Goal: Contribute content: Contribute content

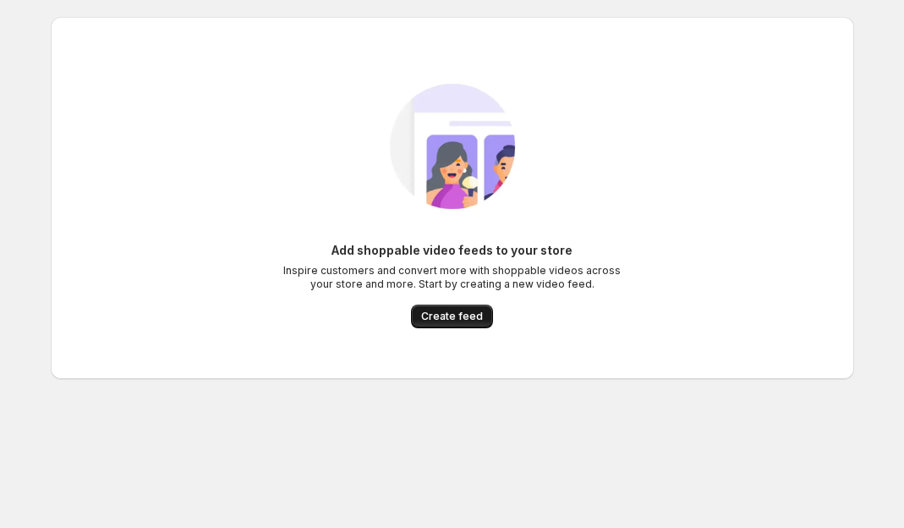
click at [462, 322] on span "Create feed" at bounding box center [452, 317] width 62 height 14
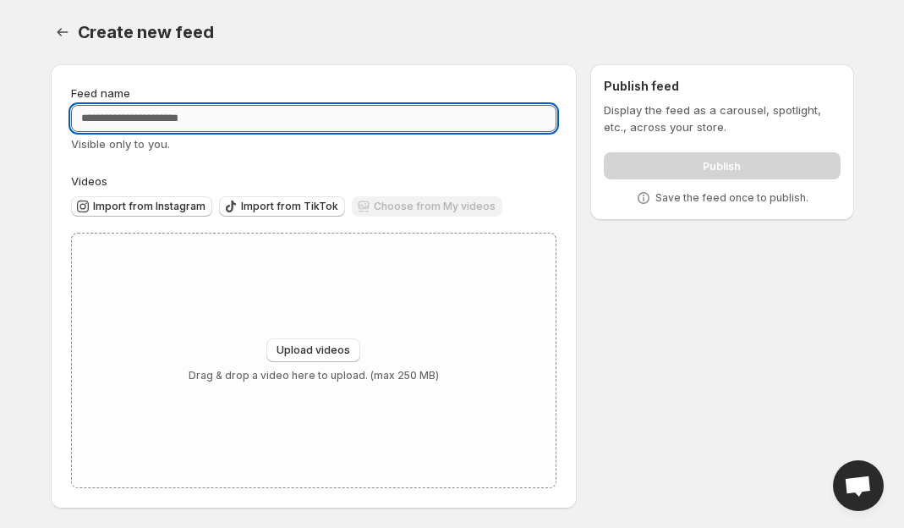
click at [165, 116] on input "Feed name" at bounding box center [314, 118] width 486 height 27
click at [321, 359] on button "Upload videos" at bounding box center [313, 350] width 94 height 24
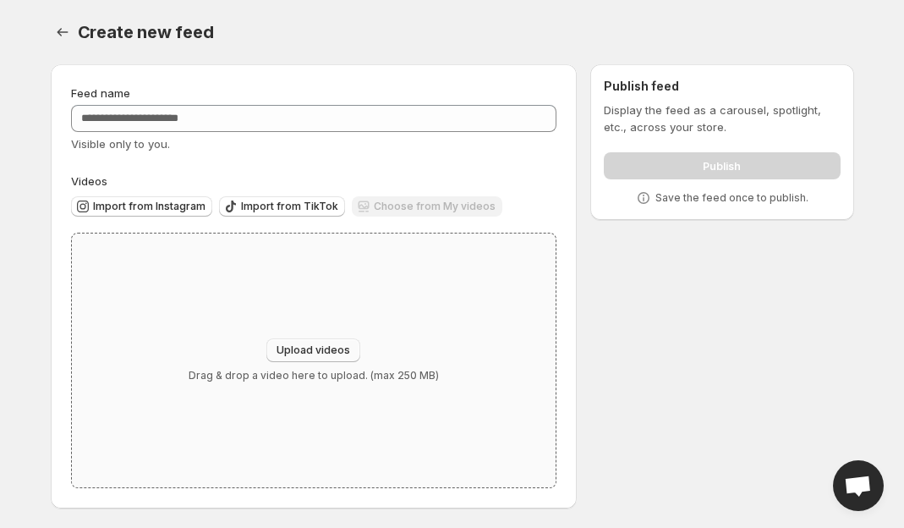
type input "**********"
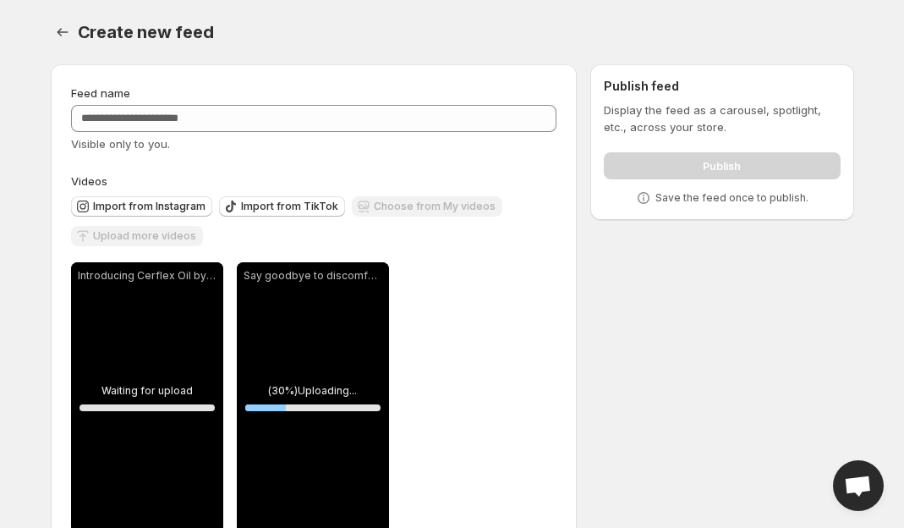
scroll to position [46, 0]
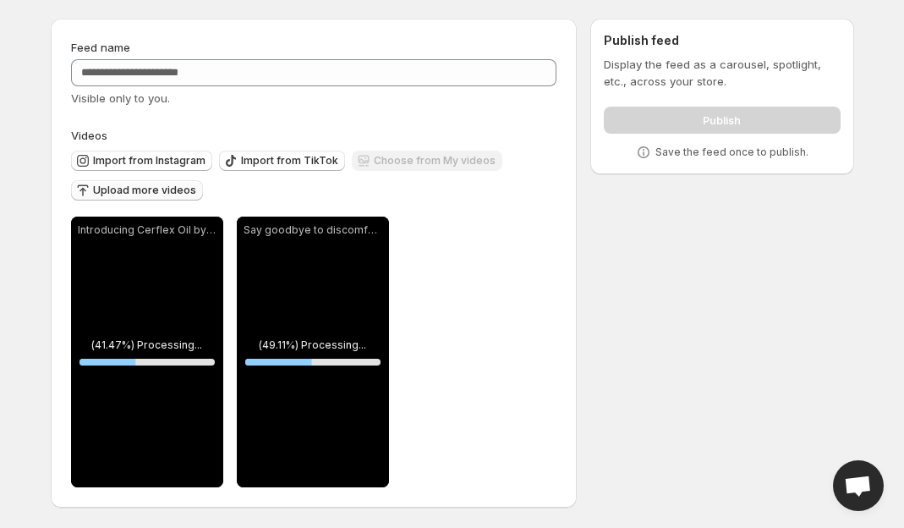
click at [170, 195] on span "Upload more videos" at bounding box center [144, 191] width 103 height 14
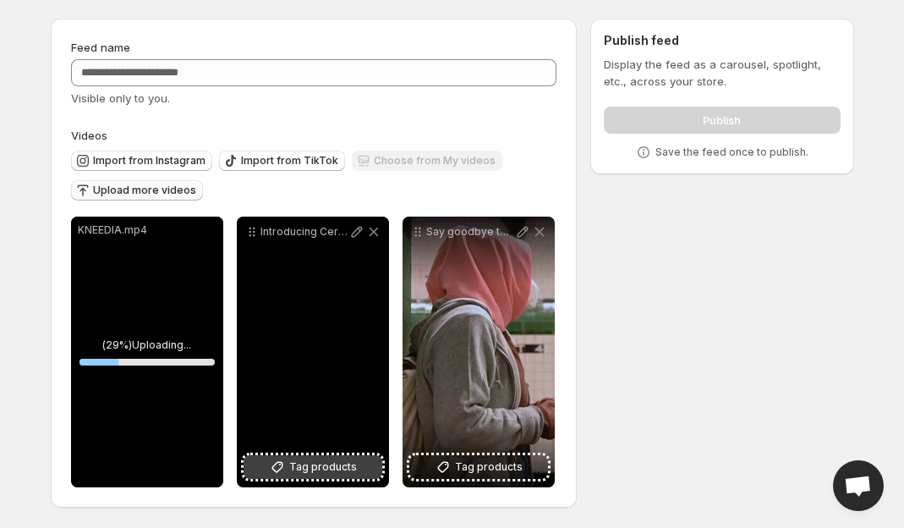
click at [317, 463] on span "Tag products" at bounding box center [323, 466] width 68 height 17
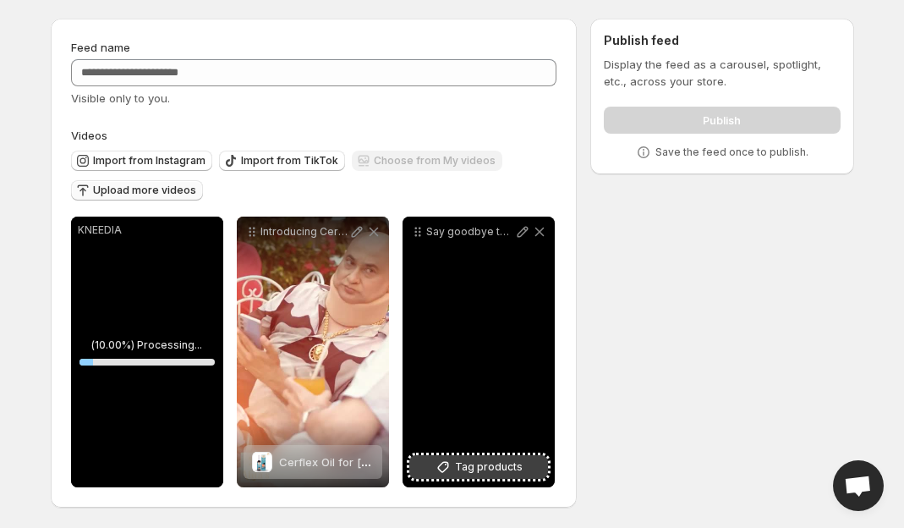
click at [484, 463] on span "Tag products" at bounding box center [489, 466] width 68 height 17
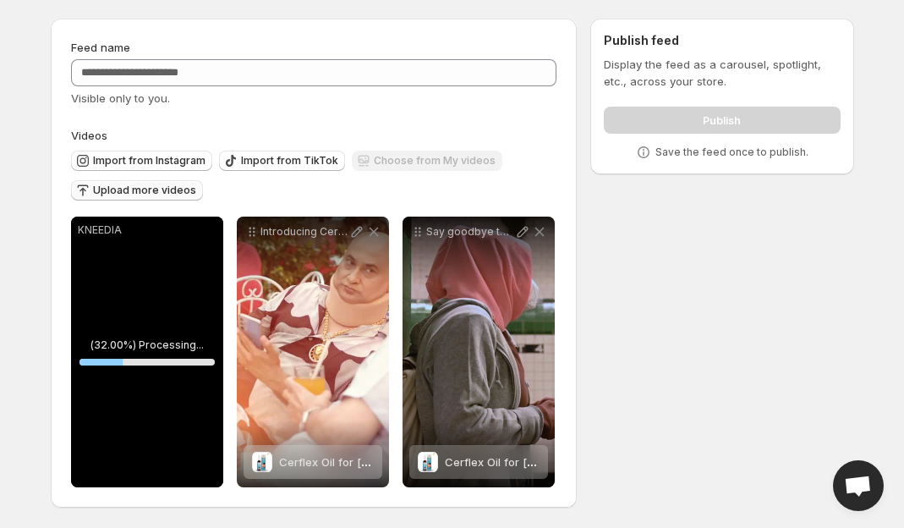
click at [165, 188] on span "Upload more videos" at bounding box center [144, 191] width 103 height 14
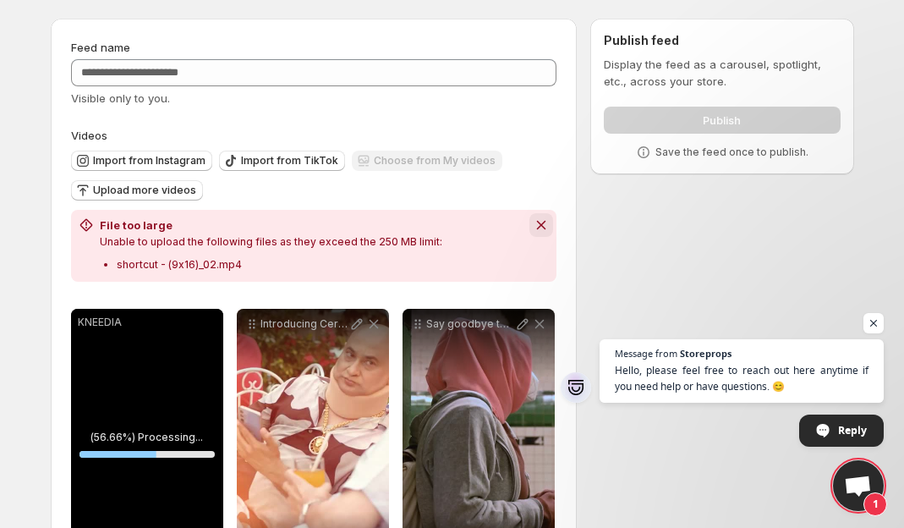
click at [541, 223] on icon "Dismiss notification" at bounding box center [541, 224] width 17 height 17
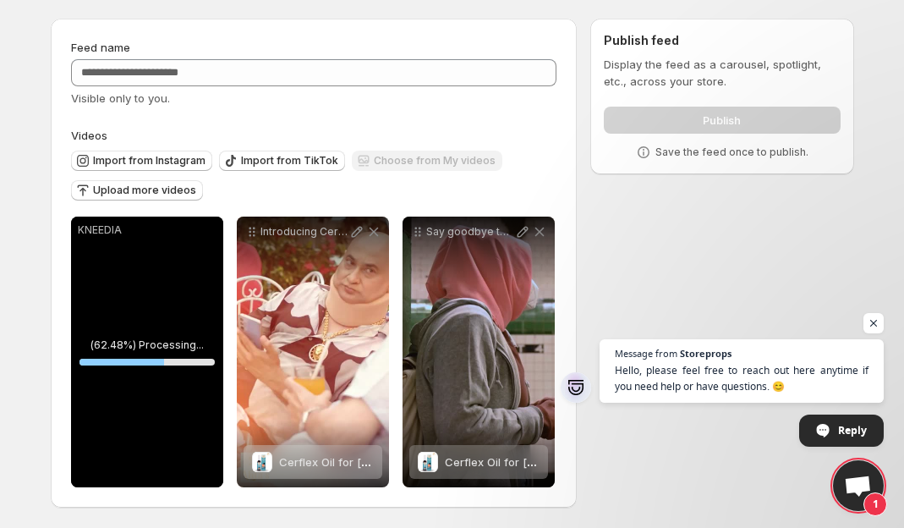
click at [139, 97] on span "Visible only to you." at bounding box center [120, 98] width 99 height 14
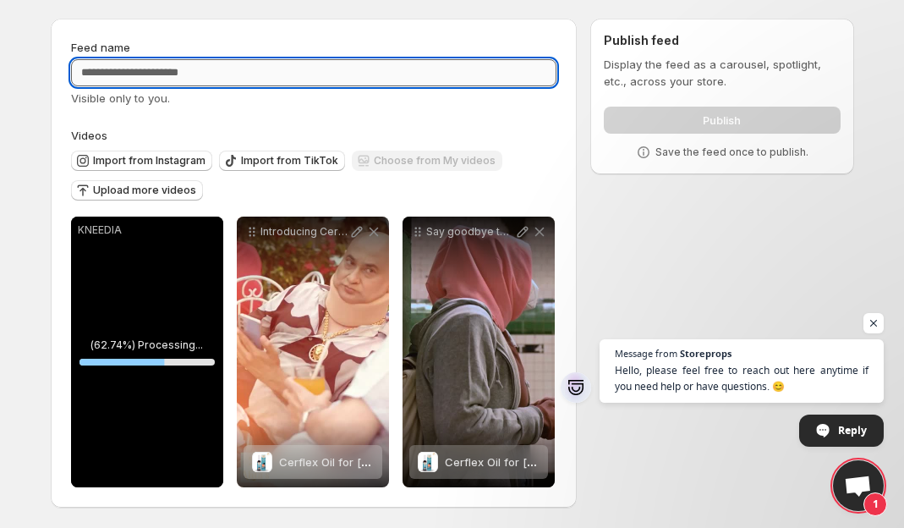
click at [163, 78] on input "Feed name" at bounding box center [314, 72] width 486 height 27
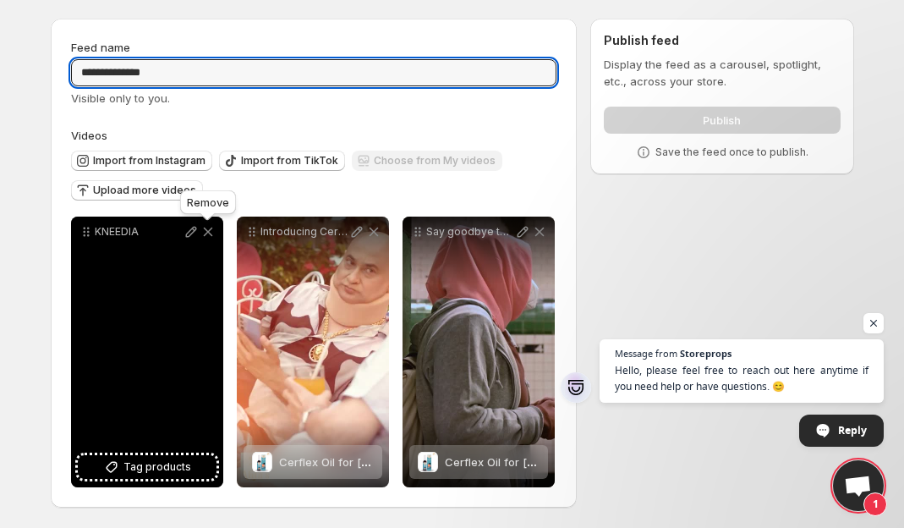
type input "**********"
click at [208, 232] on icon at bounding box center [207, 231] width 9 height 9
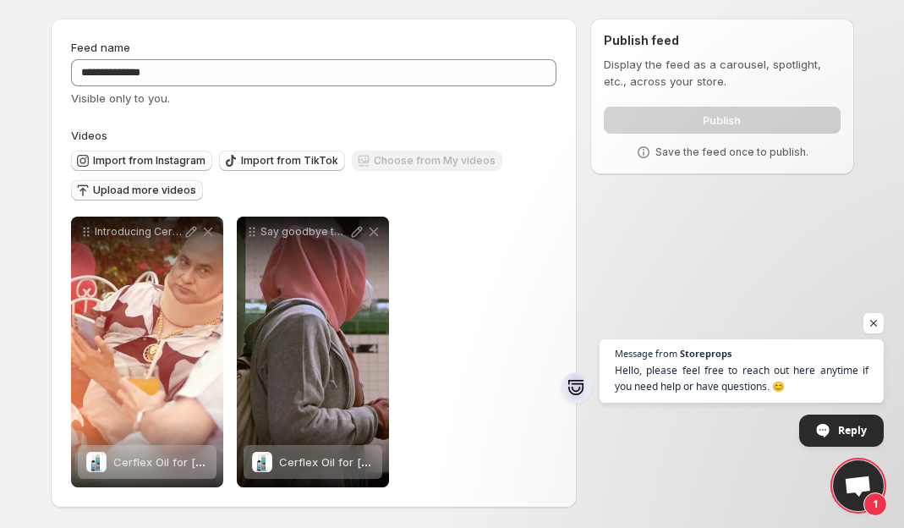
click at [142, 187] on span "Upload more videos" at bounding box center [144, 191] width 103 height 14
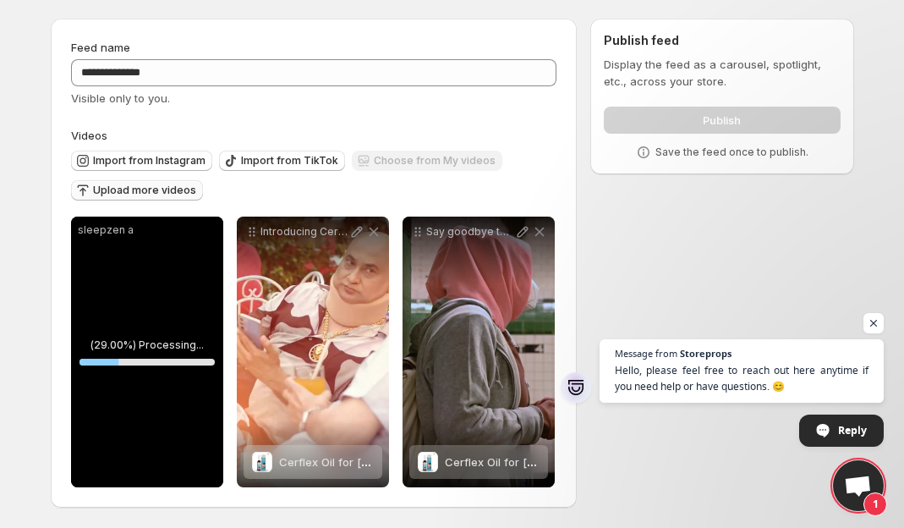
click at [153, 192] on span "Upload more videos" at bounding box center [144, 191] width 103 height 14
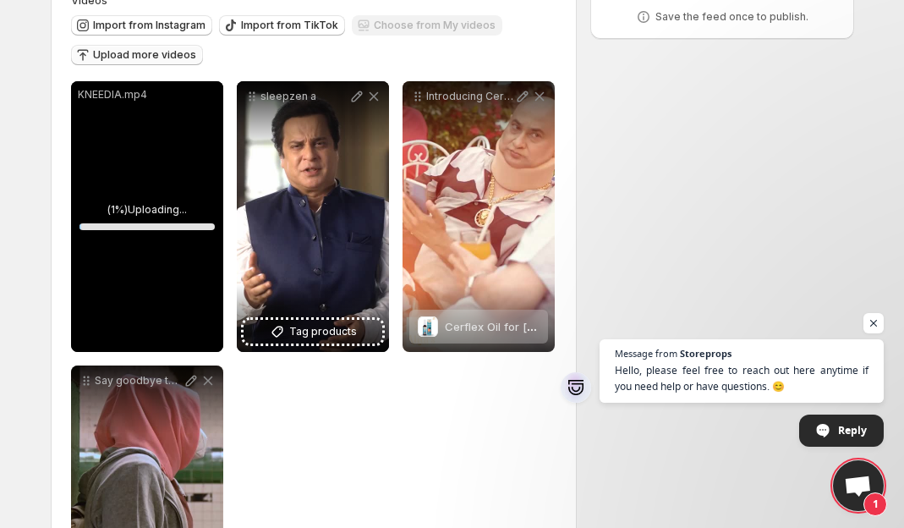
scroll to position [221, 0]
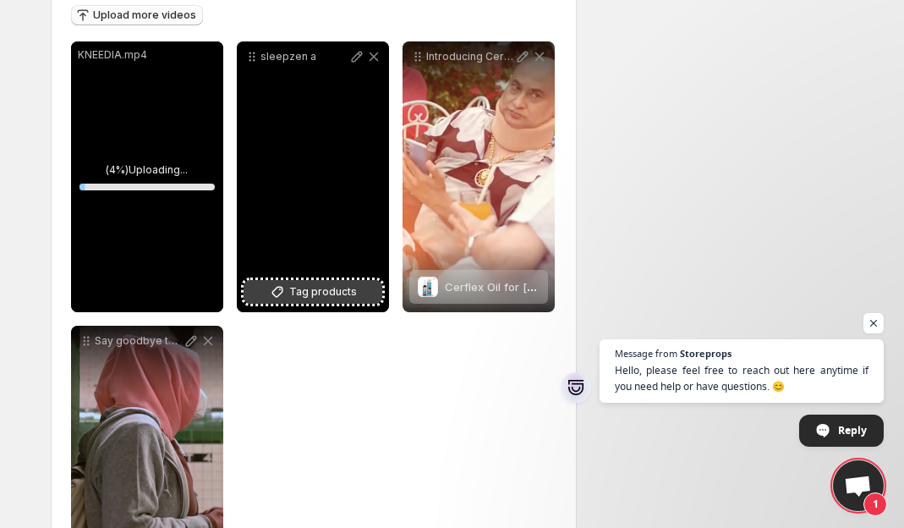
click at [304, 288] on span "Tag products" at bounding box center [323, 291] width 68 height 17
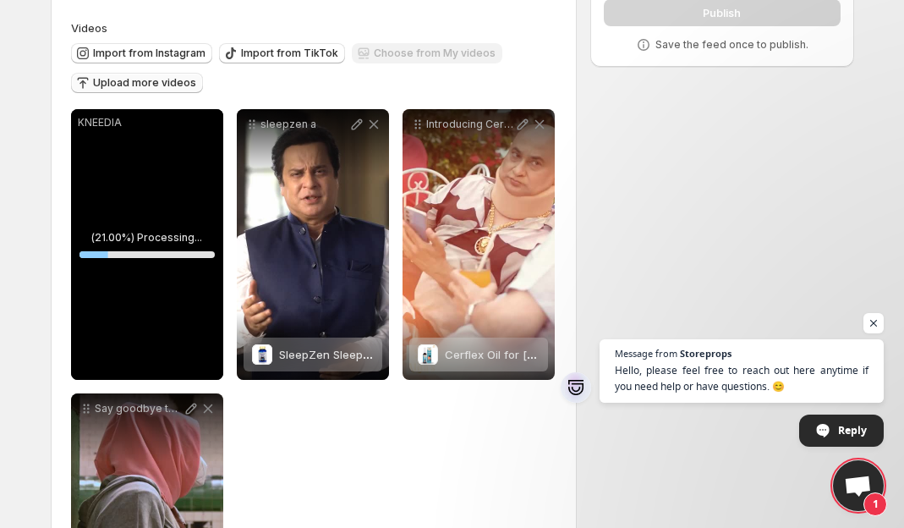
scroll to position [151, 0]
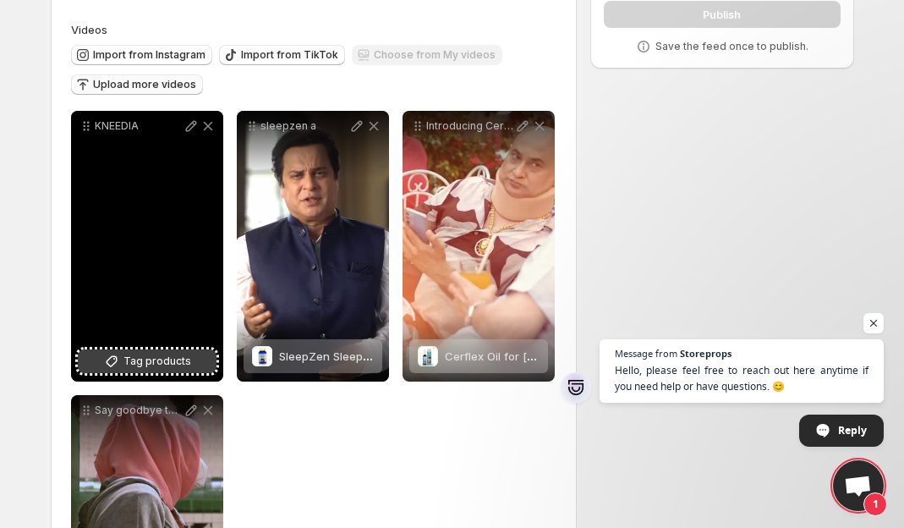
click at [157, 359] on span "Tag products" at bounding box center [157, 361] width 68 height 17
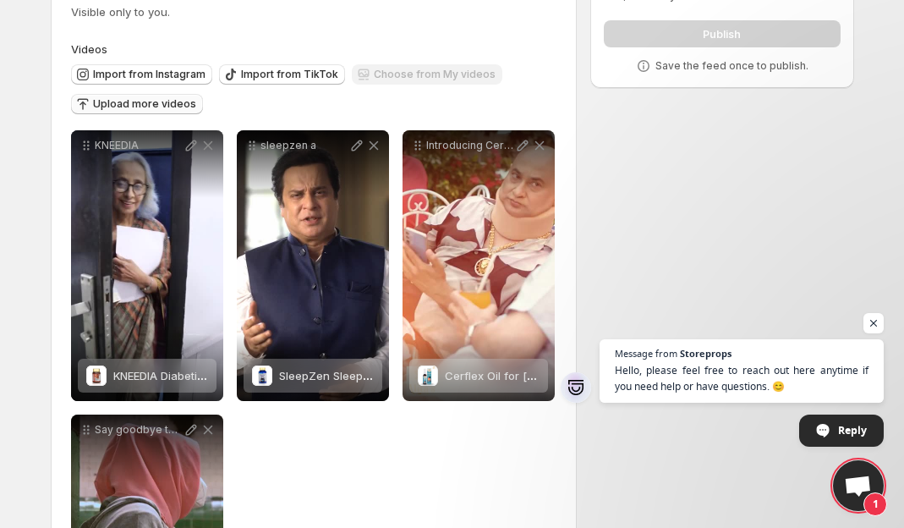
scroll to position [330, 0]
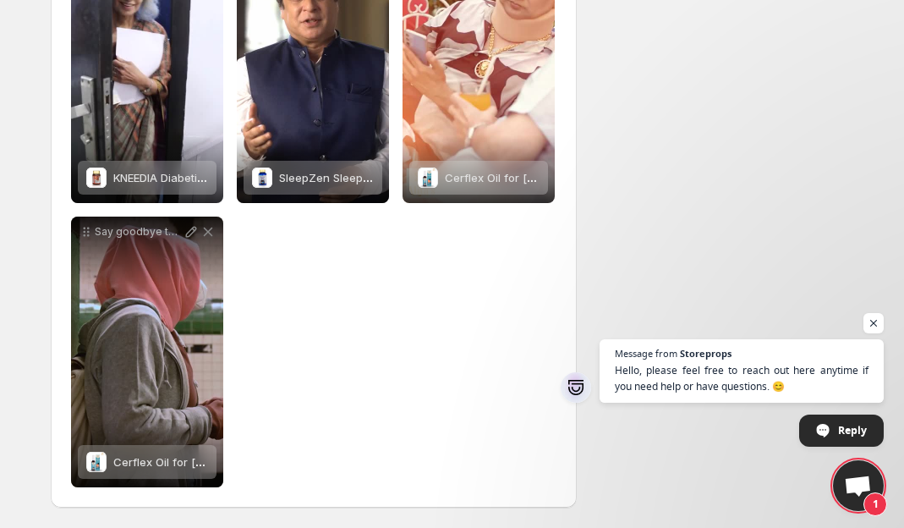
click at [399, 316] on div "**********" at bounding box center [314, 209] width 486 height 555
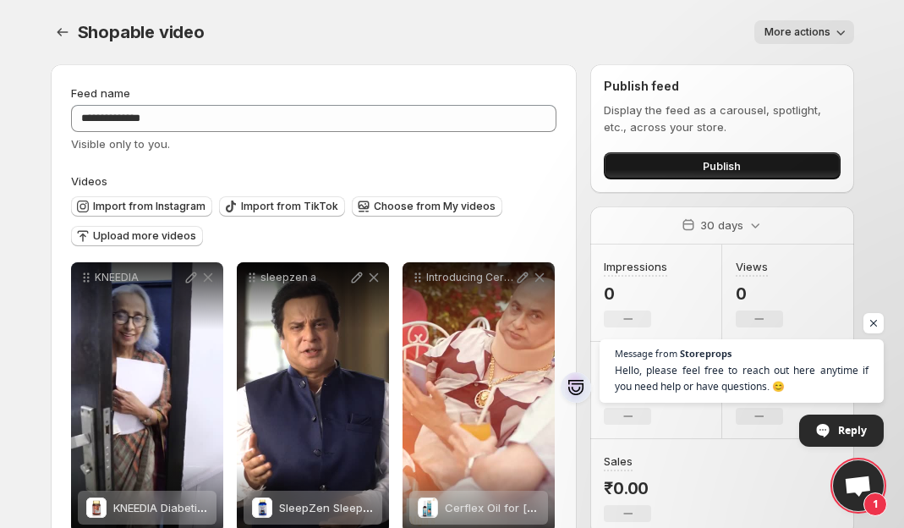
click at [685, 167] on button "Publish" at bounding box center [722, 165] width 236 height 27
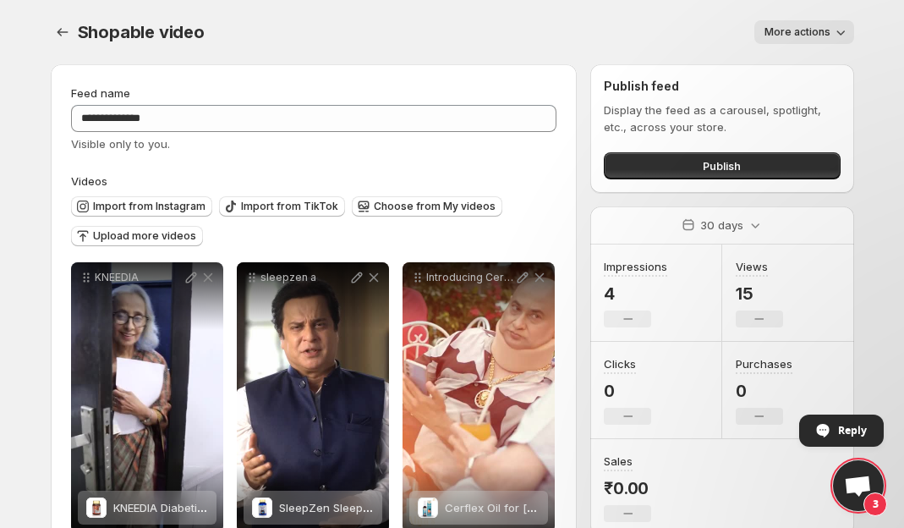
click at [342, 92] on div "Feed name" at bounding box center [314, 93] width 486 height 17
